Goal: Check status: Check status

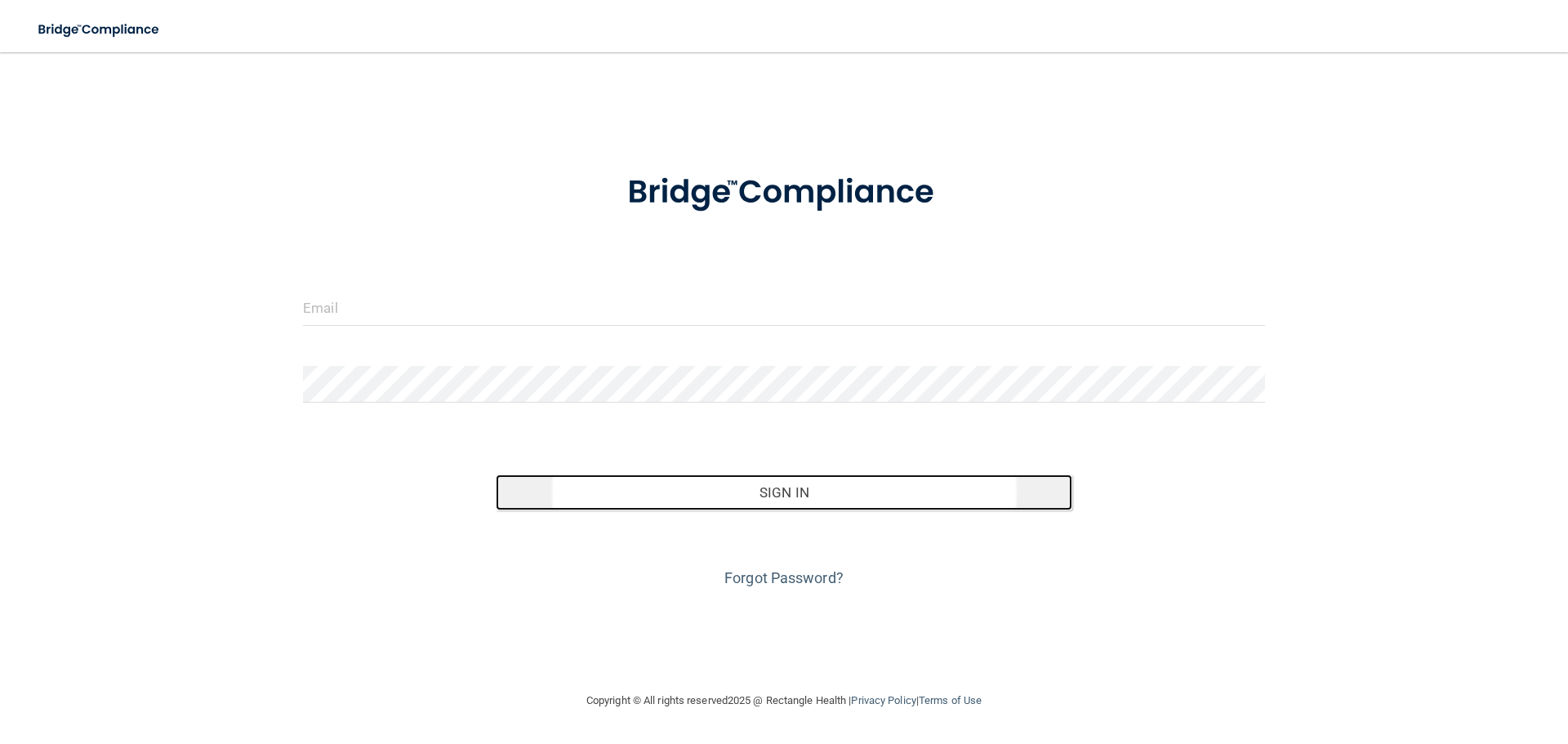
click at [763, 475] on button "Sign In" at bounding box center [784, 492] width 577 height 36
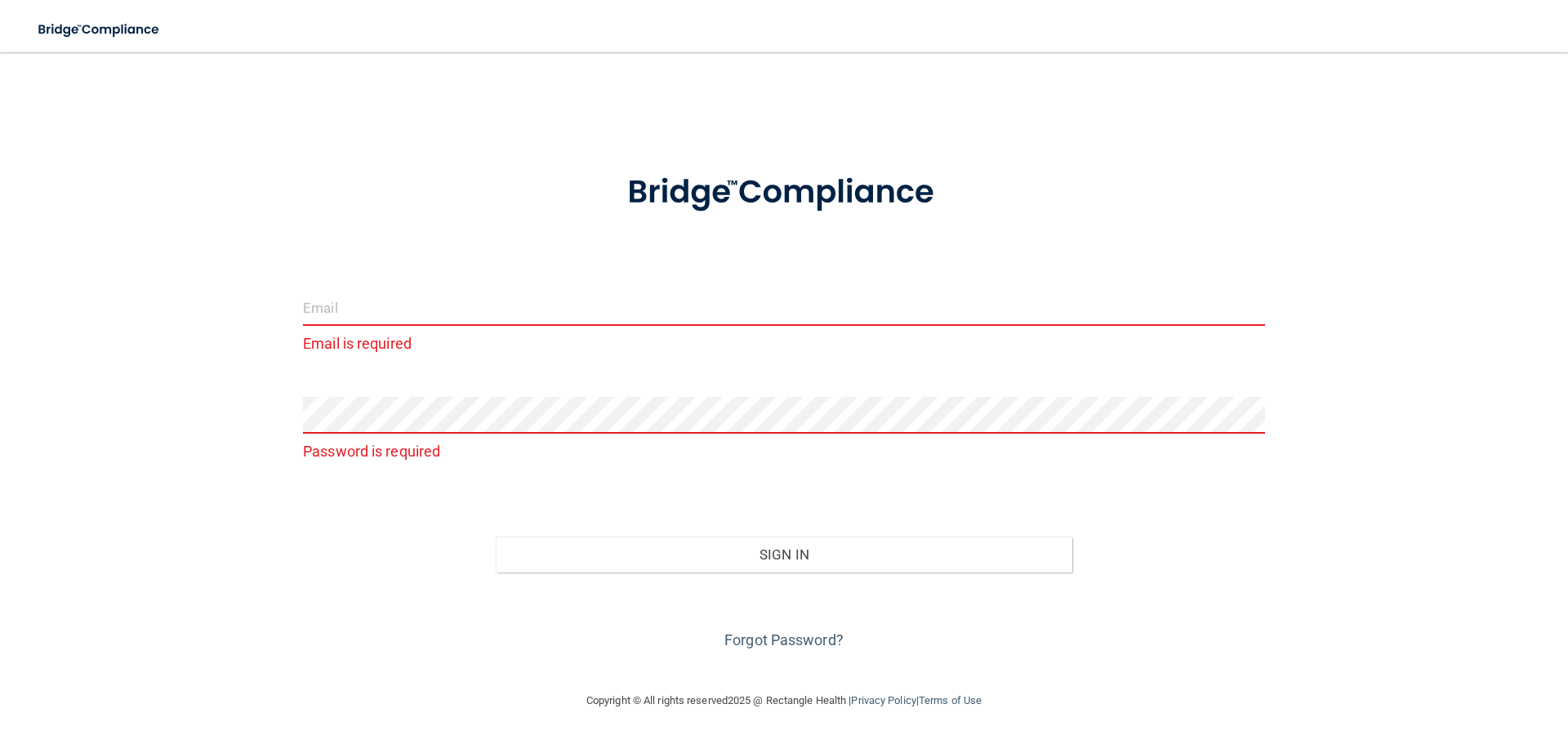
click at [472, 314] on input "email" at bounding box center [784, 308] width 962 height 37
click at [337, 300] on input "email" at bounding box center [784, 308] width 962 height 37
click at [447, 385] on form "Email is required Password is required Invalid email/password. You don't have p…" at bounding box center [784, 402] width 962 height 504
click at [286, 257] on div "Email is required Password is required Invalid email/password. You don't have p…" at bounding box center [784, 372] width 1503 height 606
click at [324, 312] on input "email" at bounding box center [784, 308] width 962 height 37
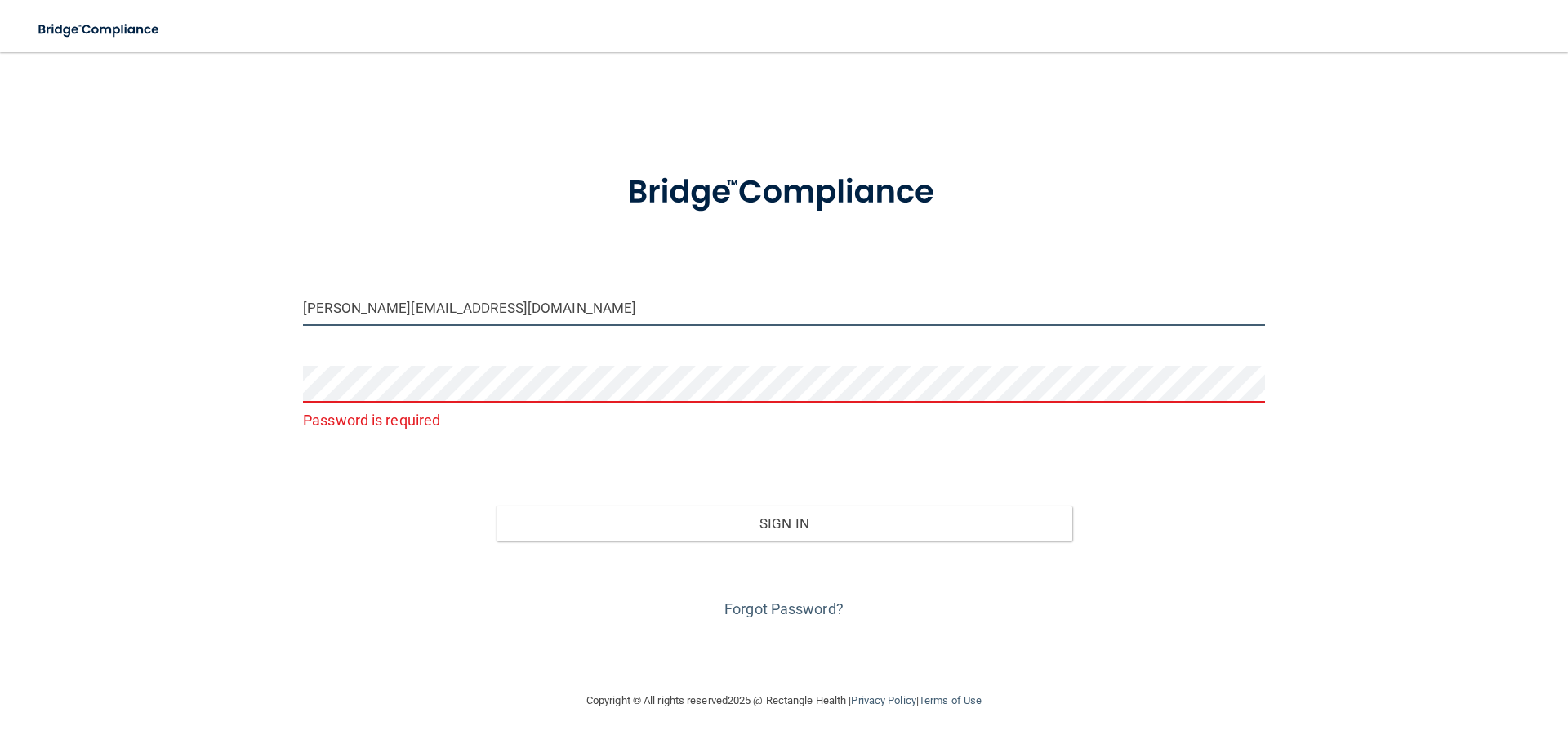
type input "[PERSON_NAME][EMAIL_ADDRESS][DOMAIN_NAME]"
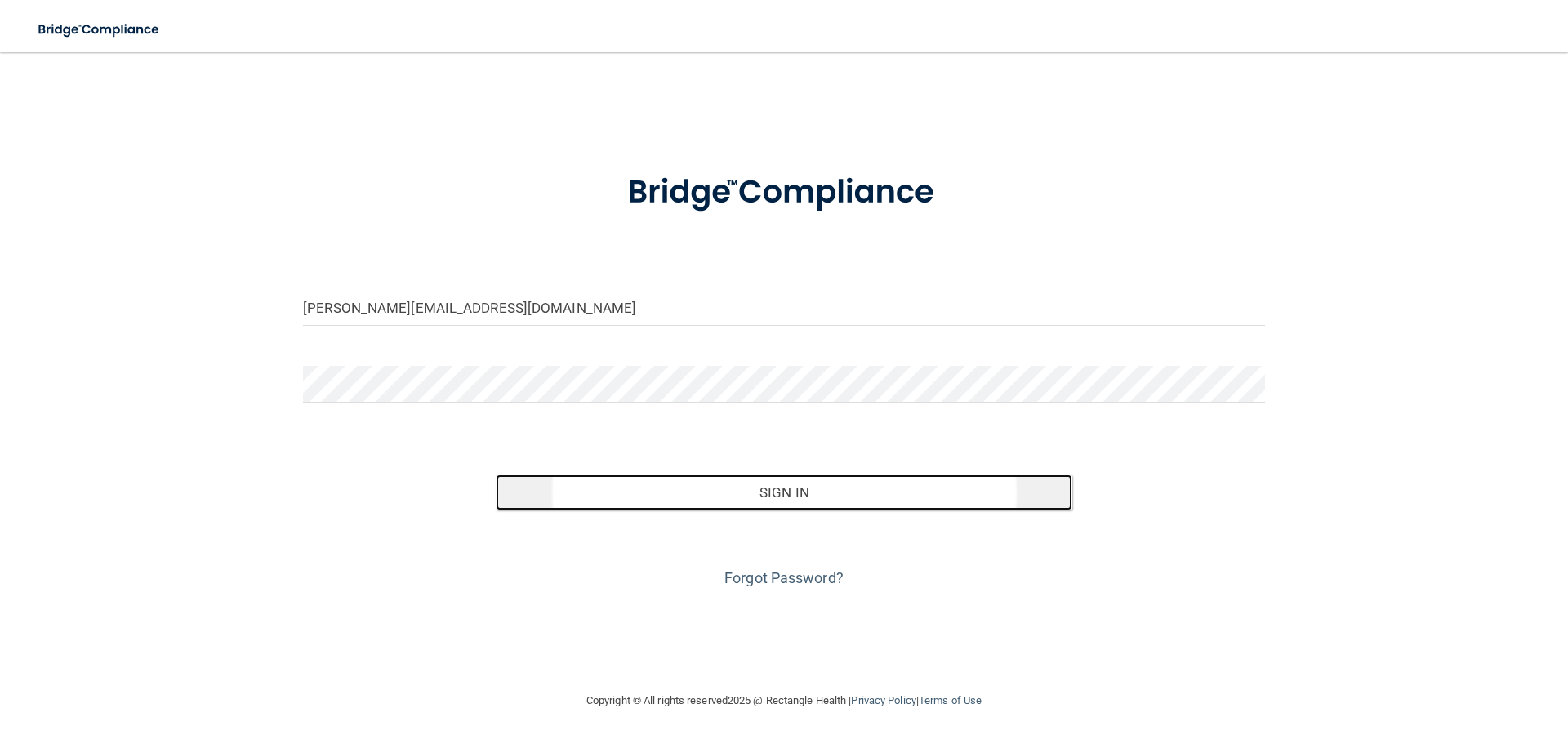
click at [754, 498] on button "Sign In" at bounding box center [784, 492] width 577 height 36
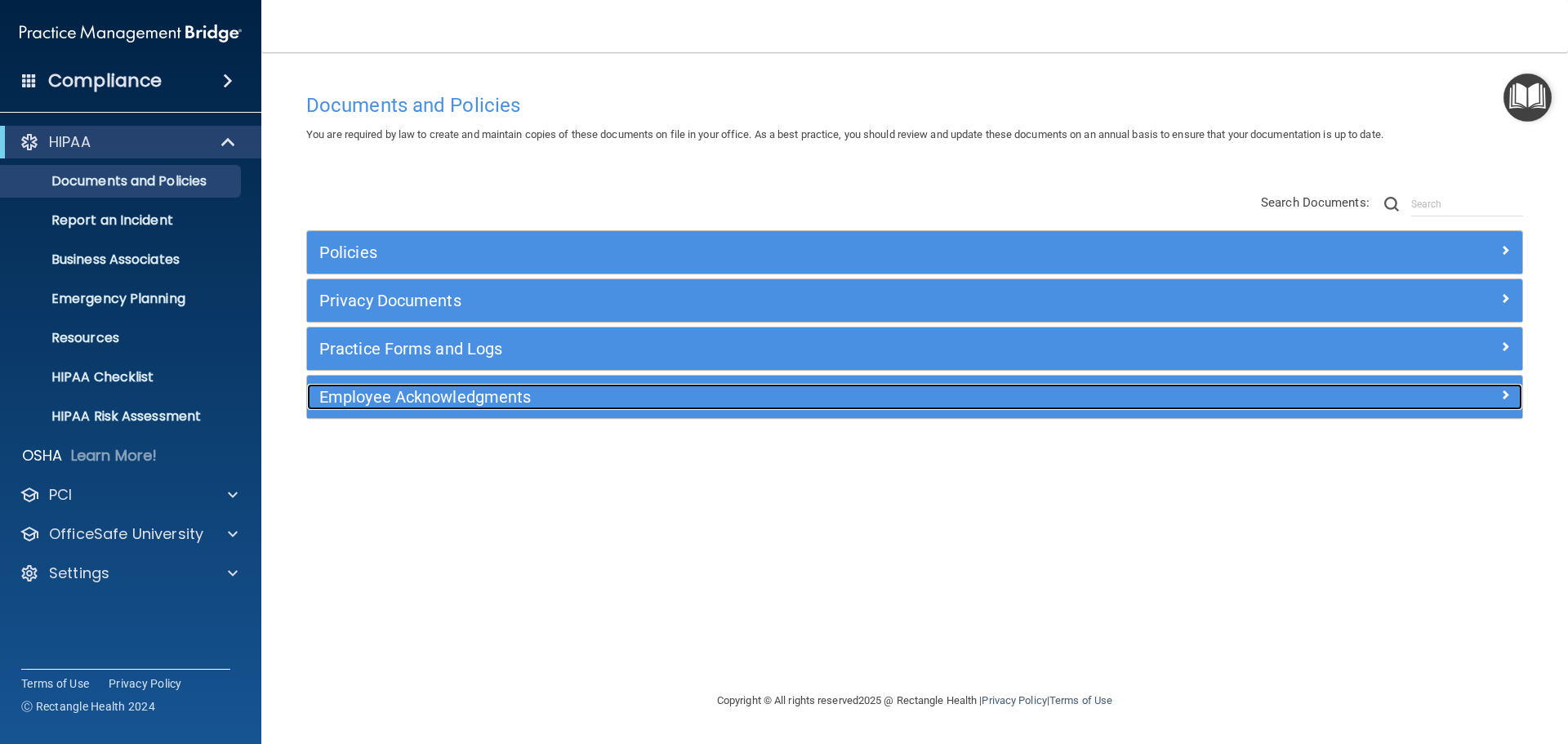
click at [423, 385] on div "Employee Acknowledgments" at bounding box center [763, 397] width 912 height 26
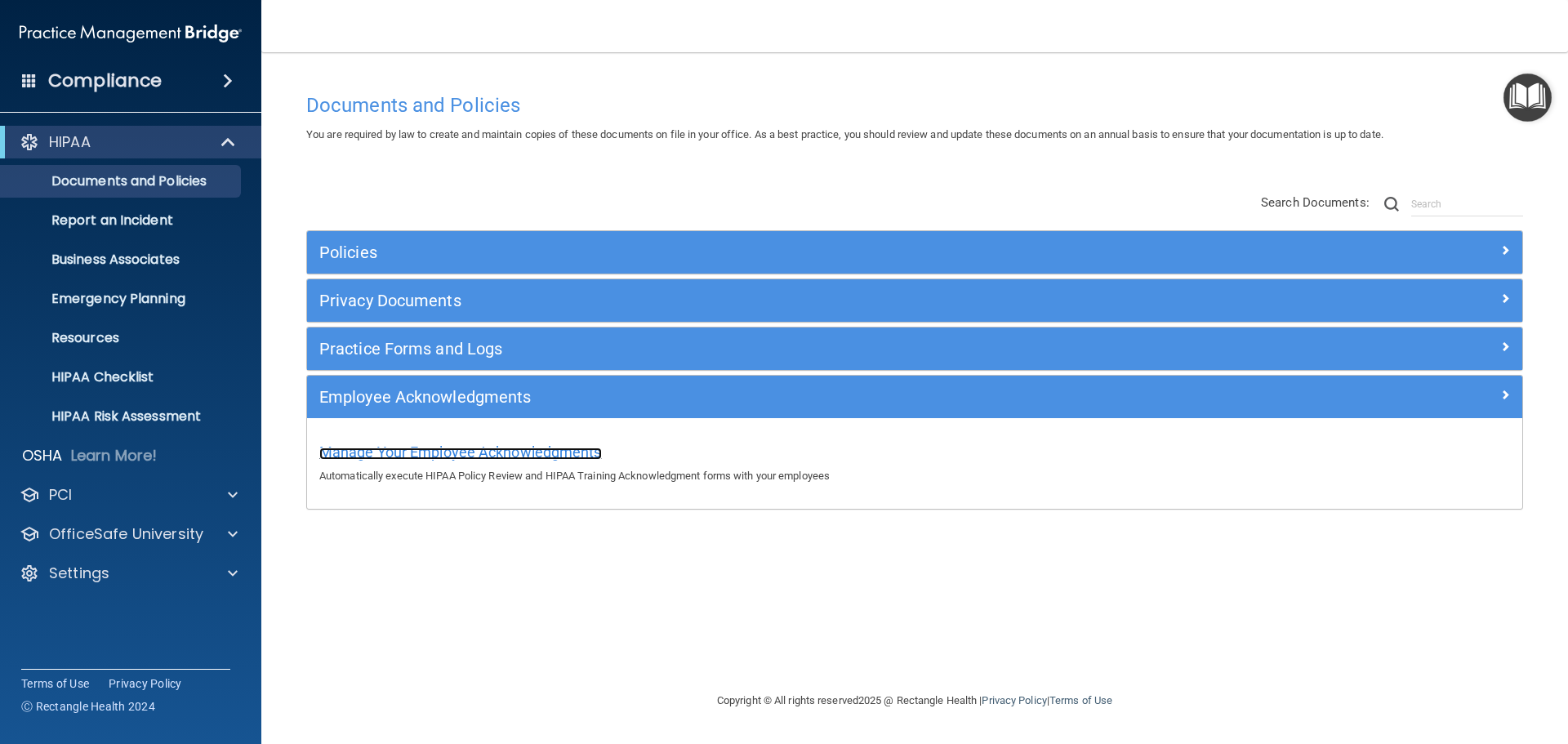
click at [450, 457] on span "Manage Your Employee Acknowledgments" at bounding box center [460, 452] width 282 height 17
